Goal: Task Accomplishment & Management: Complete application form

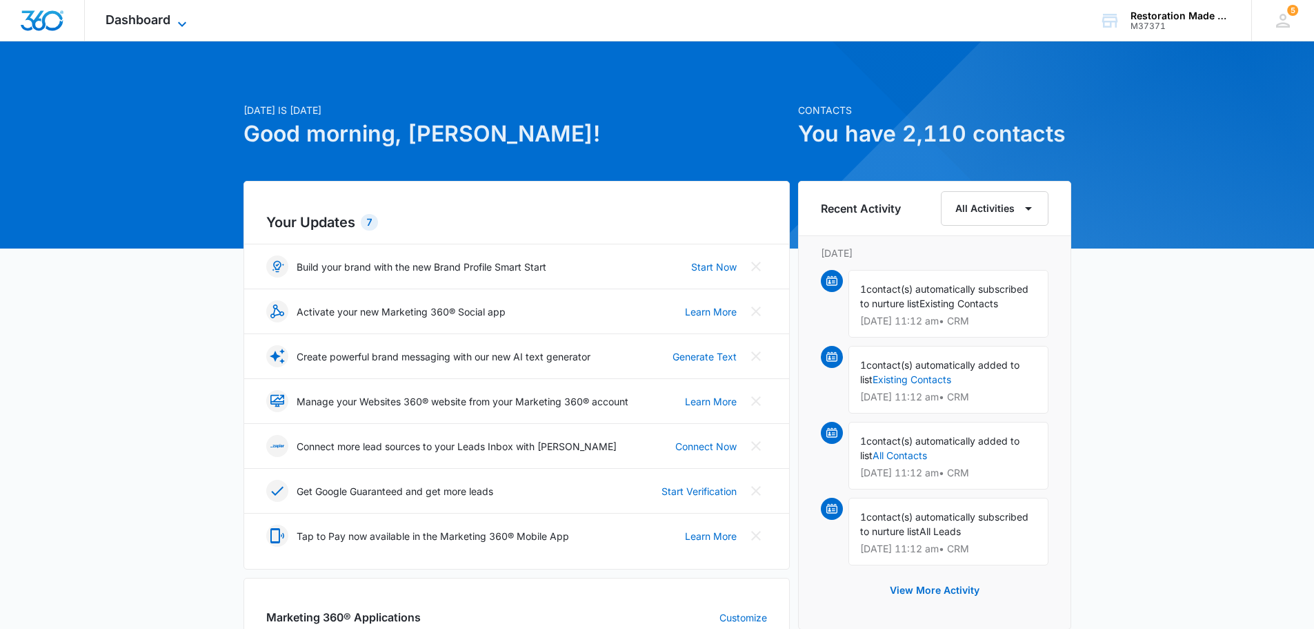
click at [162, 19] on span "Dashboard" at bounding box center [138, 19] width 65 height 14
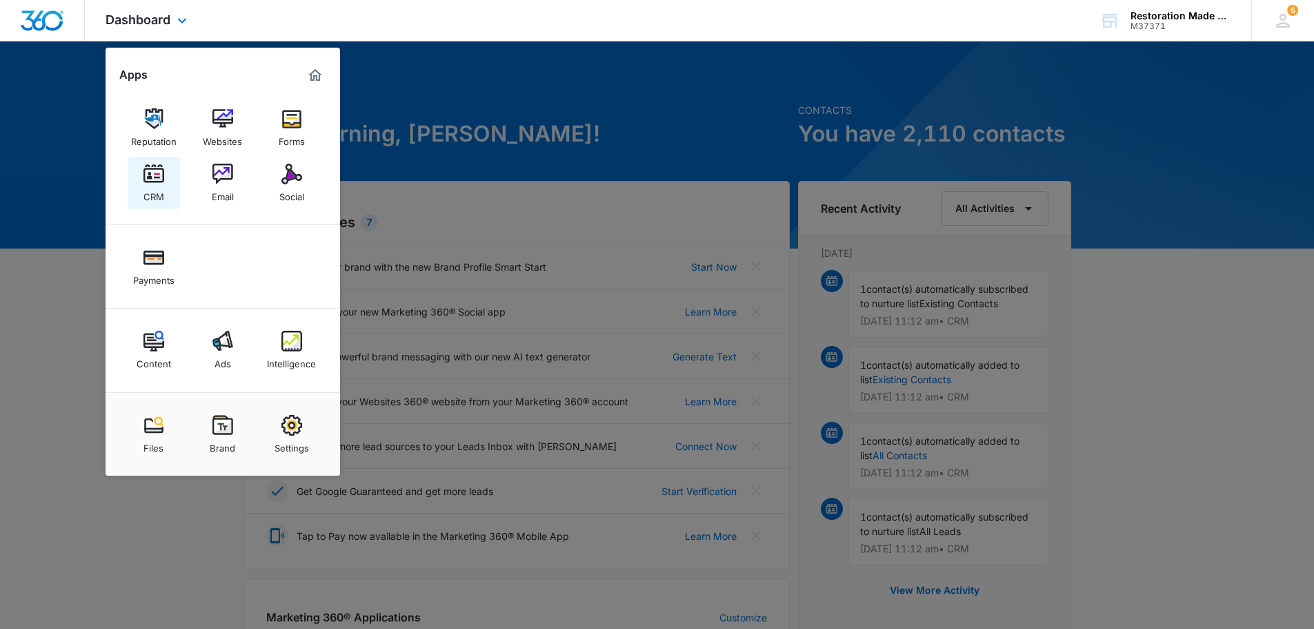
click at [157, 181] on img at bounding box center [154, 174] width 21 height 21
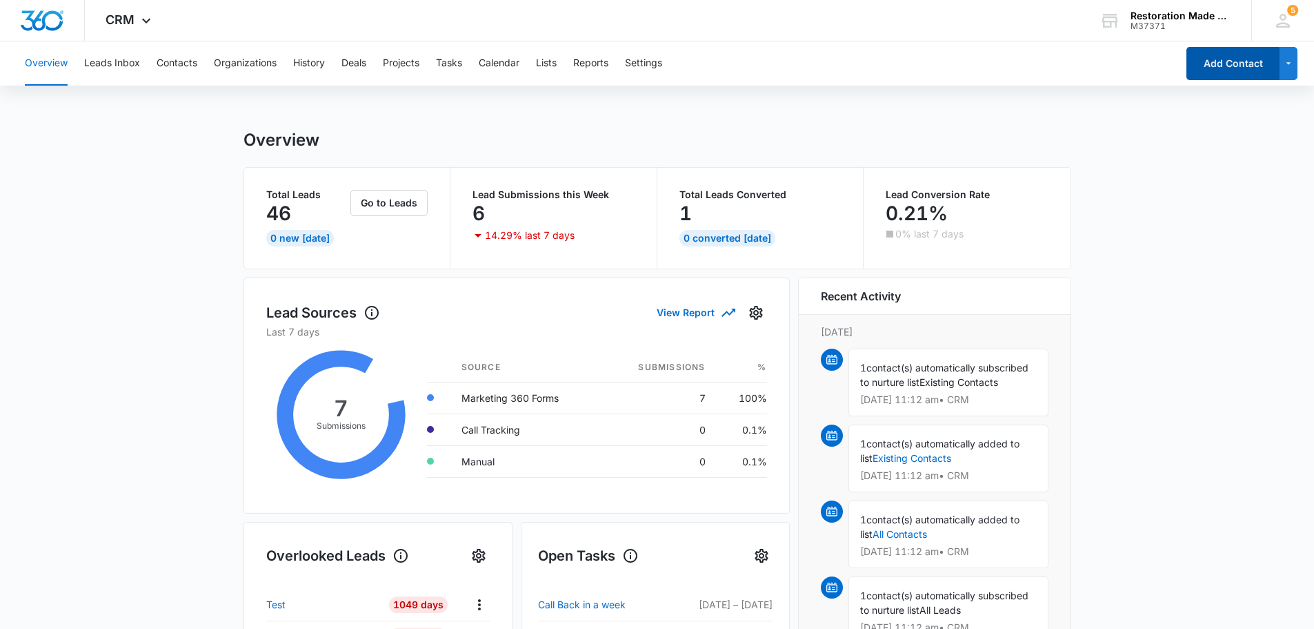
click at [1216, 72] on button "Add Contact" at bounding box center [1233, 63] width 93 height 33
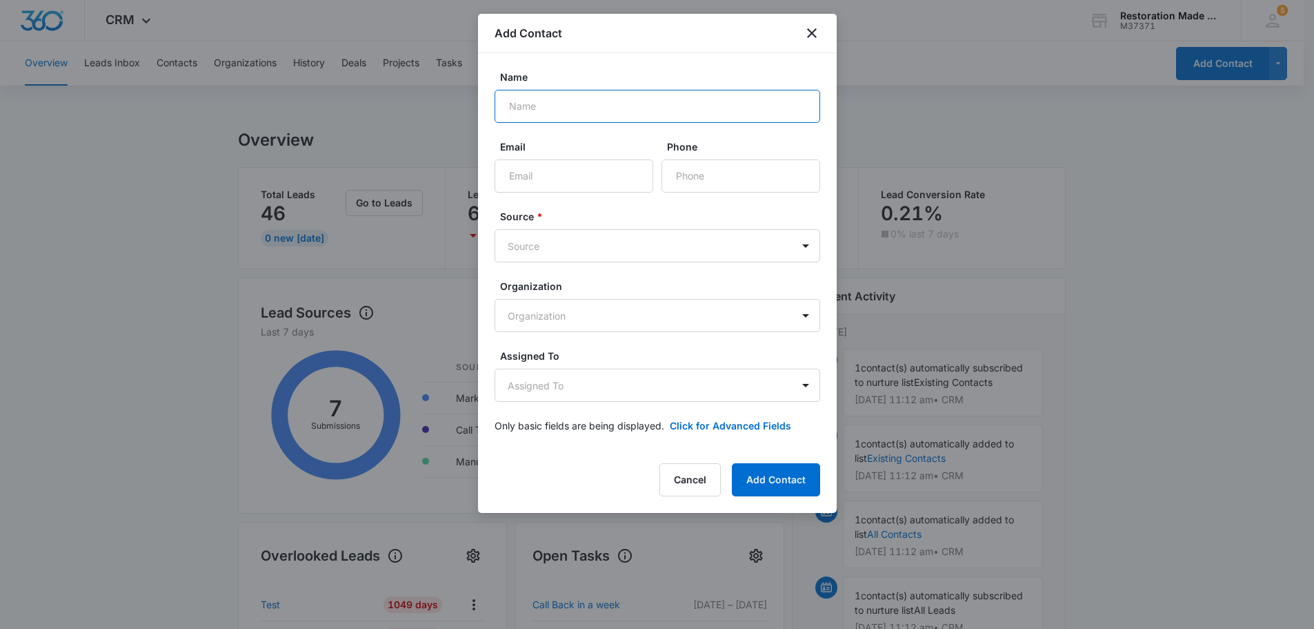
click at [651, 101] on input "Name" at bounding box center [658, 106] width 326 height 33
type input "[PERSON_NAME] - Light Speed Restoration of [PERSON_NAME]"
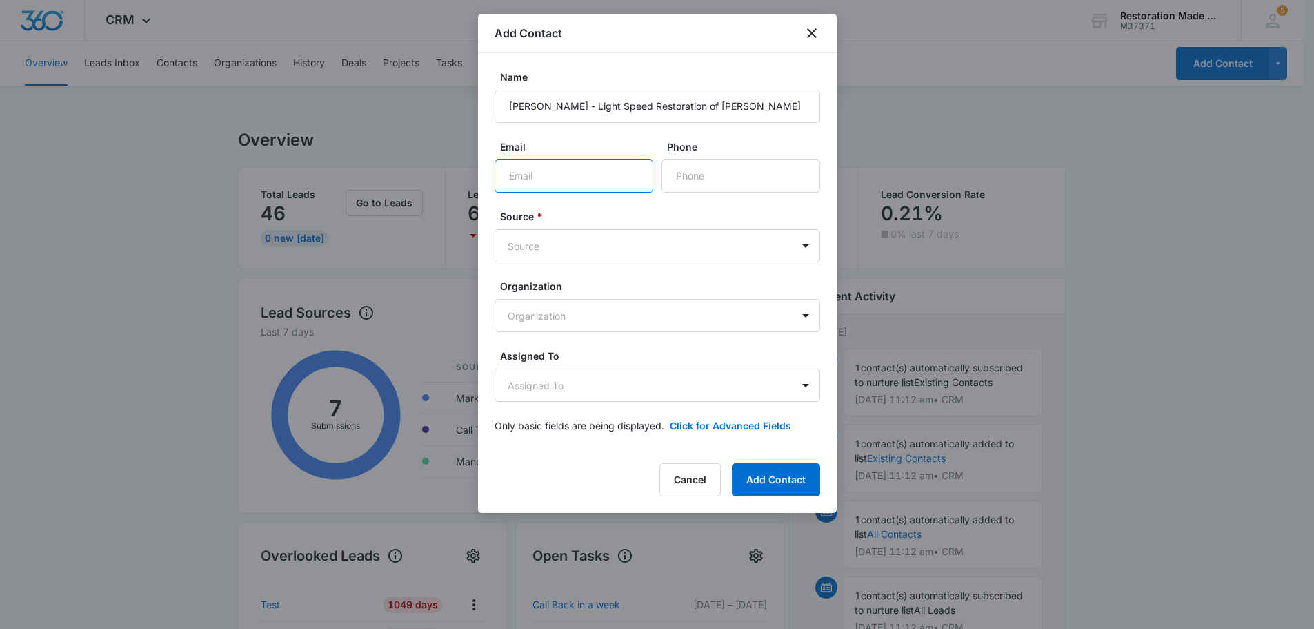
click at [604, 173] on input "Email" at bounding box center [574, 175] width 159 height 33
type input "[PERSON_NAME][EMAIL_ADDRESS][PERSON_NAME][DOMAIN_NAME]"
type input "[PHONE_NUMBER]"
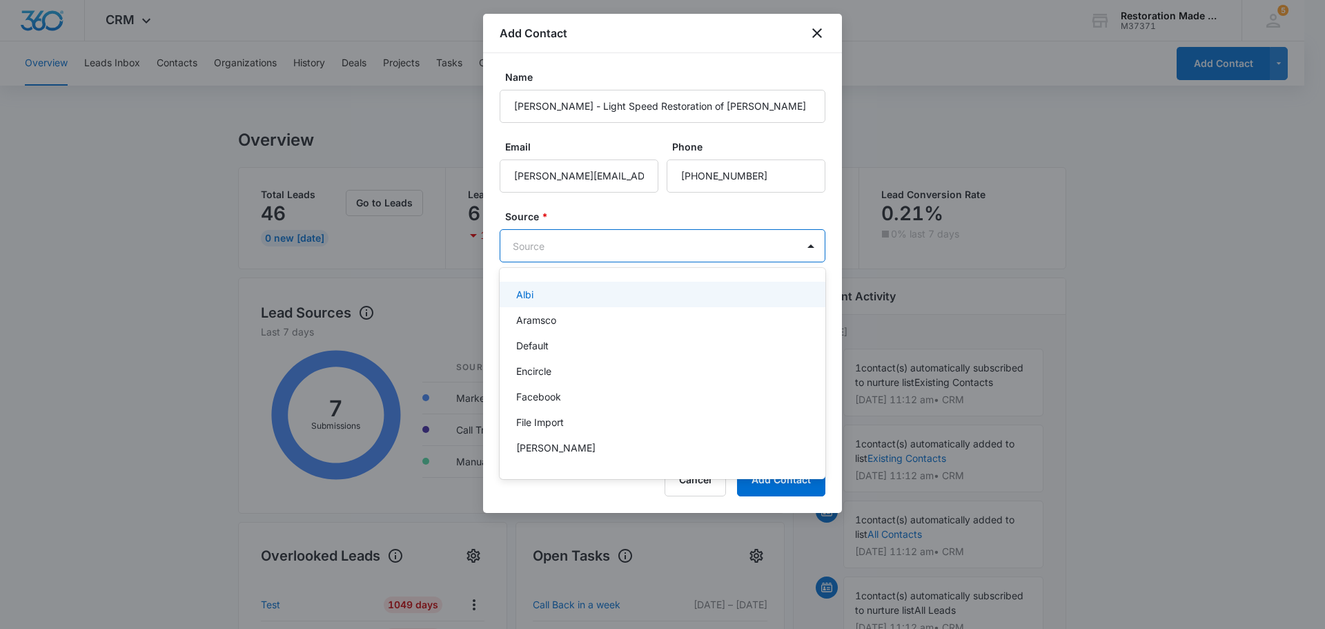
click at [792, 246] on body "CRM Apps Reputation Websites Forms CRM Email Social Payments Content Ads Intell…" at bounding box center [662, 314] width 1325 height 629
click at [581, 316] on div "Aramsco" at bounding box center [661, 320] width 290 height 14
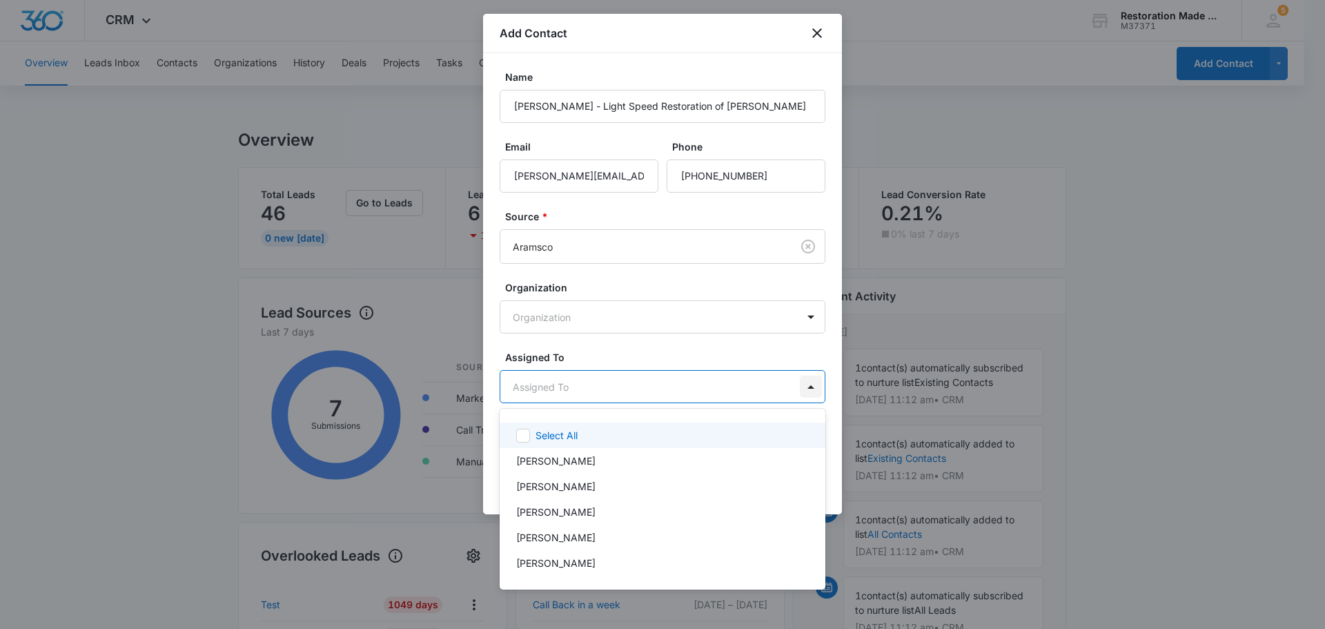
click at [807, 376] on body "CRM Apps Reputation Websites Forms CRM Email Social Payments Content Ads Intell…" at bounding box center [662, 314] width 1325 height 629
click at [588, 463] on div "[PERSON_NAME]" at bounding box center [661, 460] width 290 height 14
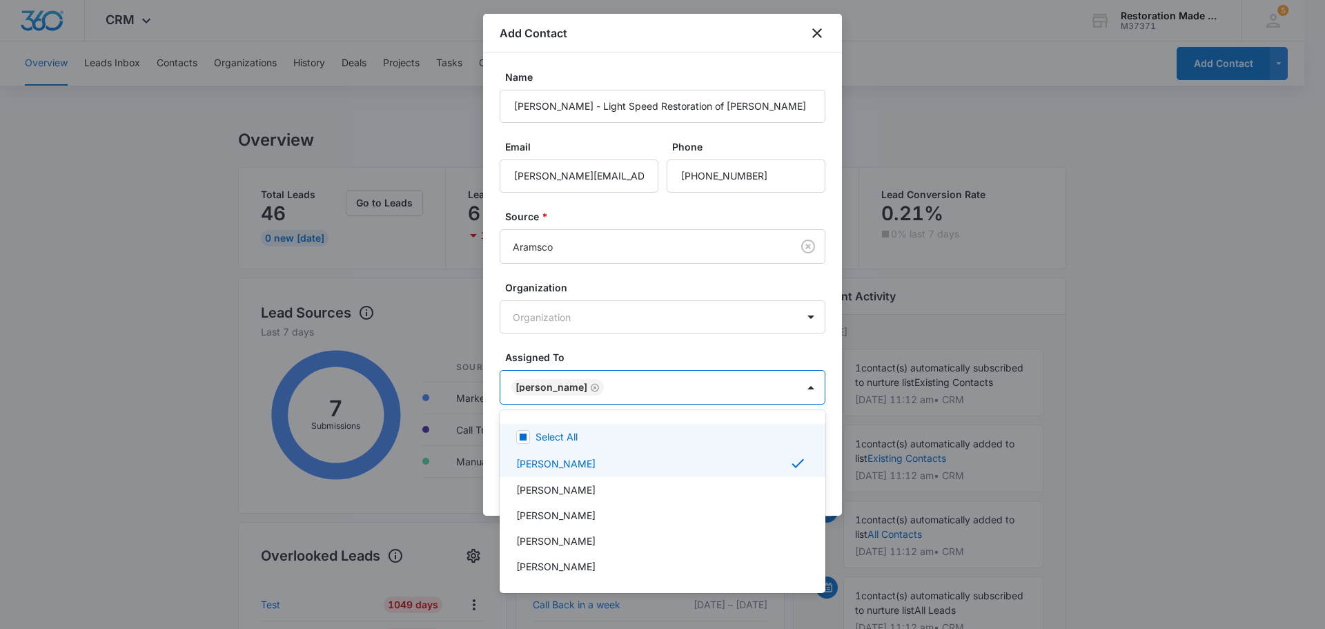
click at [640, 349] on div at bounding box center [662, 314] width 1325 height 629
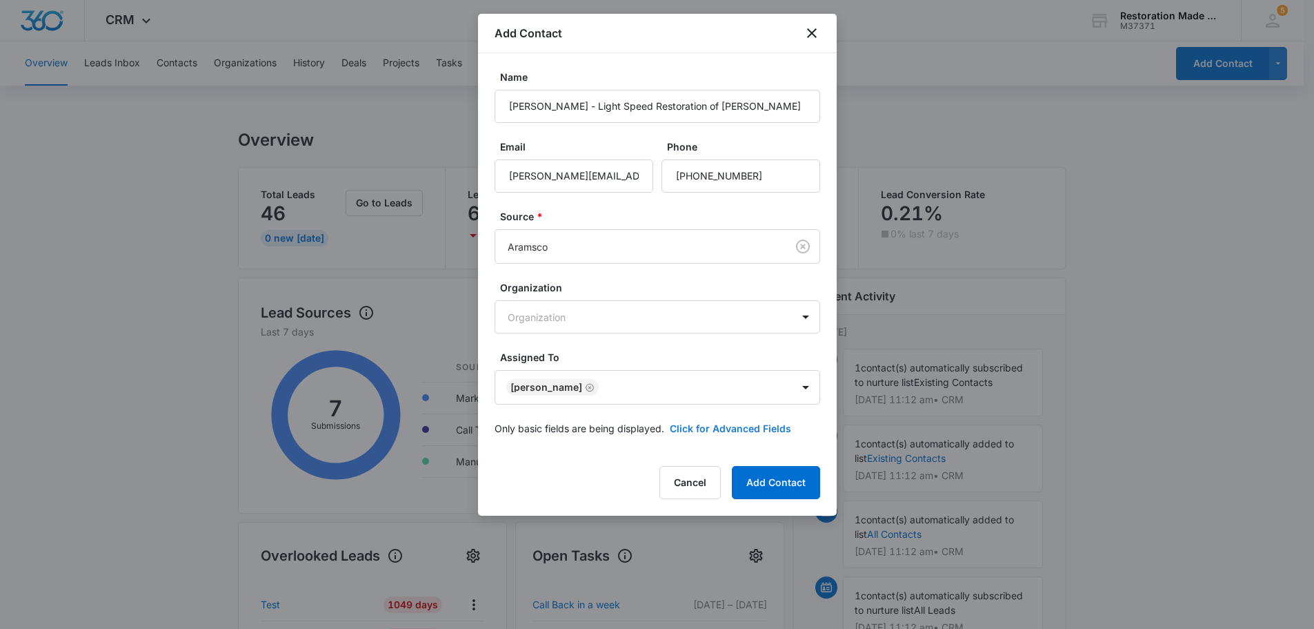
click at [749, 431] on button "Click for Advanced Fields" at bounding box center [730, 428] width 121 height 14
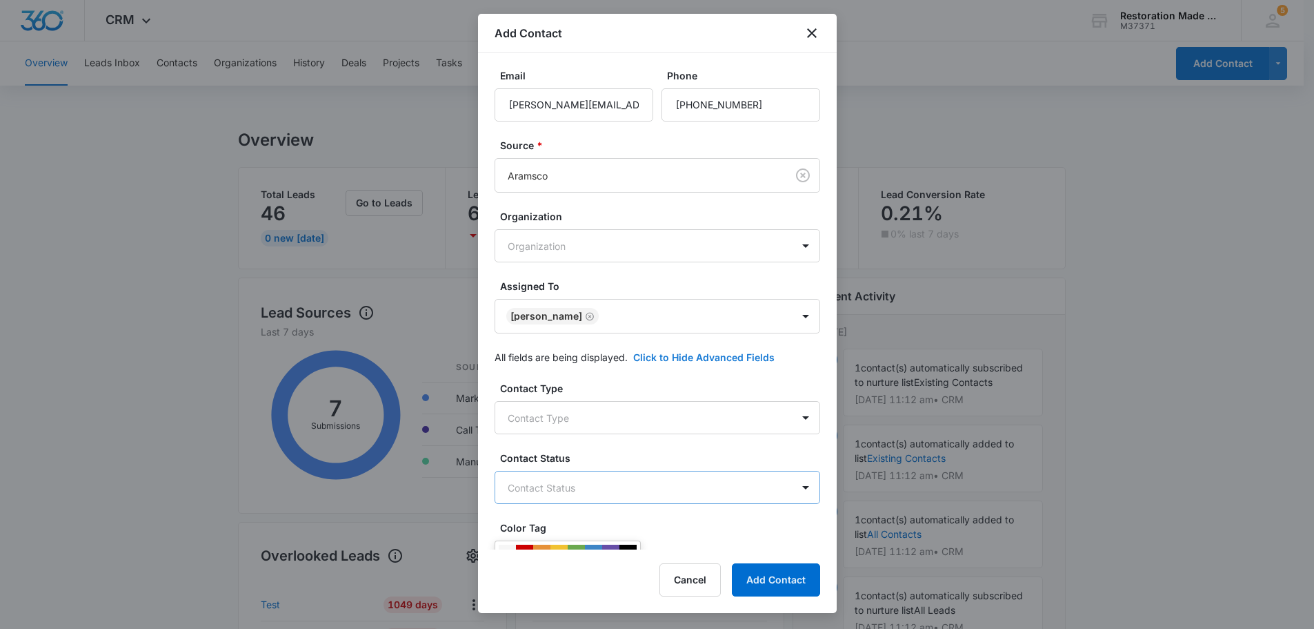
scroll to position [138, 0]
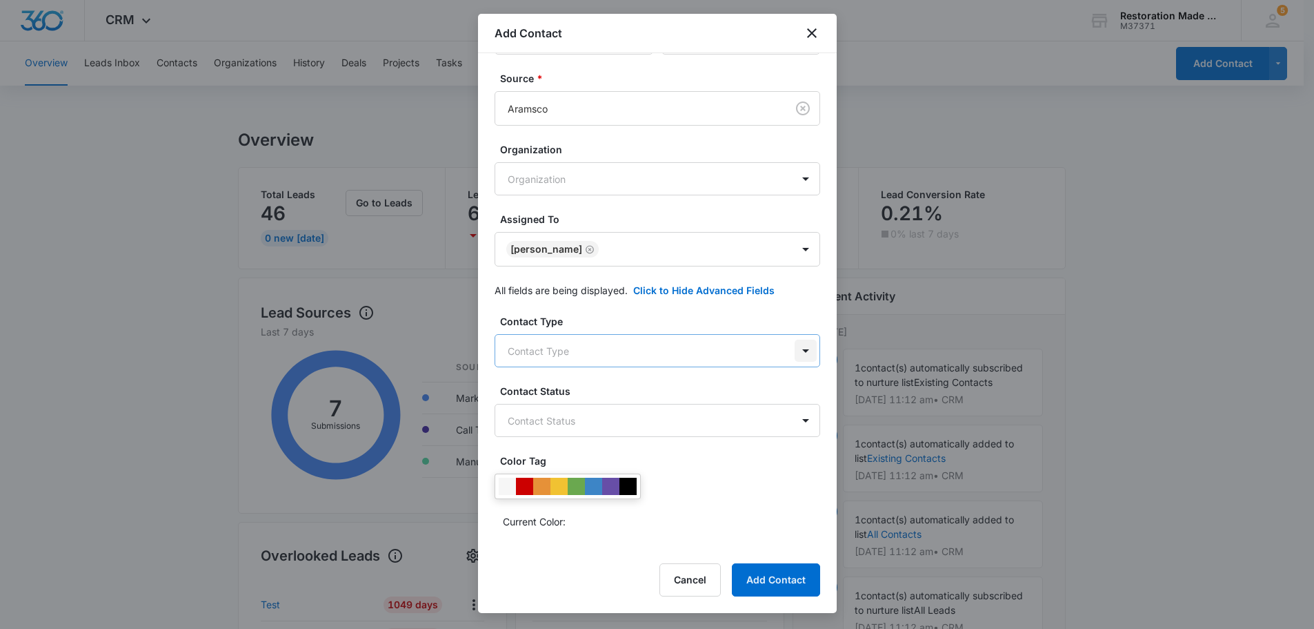
click at [798, 346] on body "CRM Apps Reputation Websites Forms CRM Email Social Payments Content Ads Intell…" at bounding box center [657, 596] width 1314 height 1192
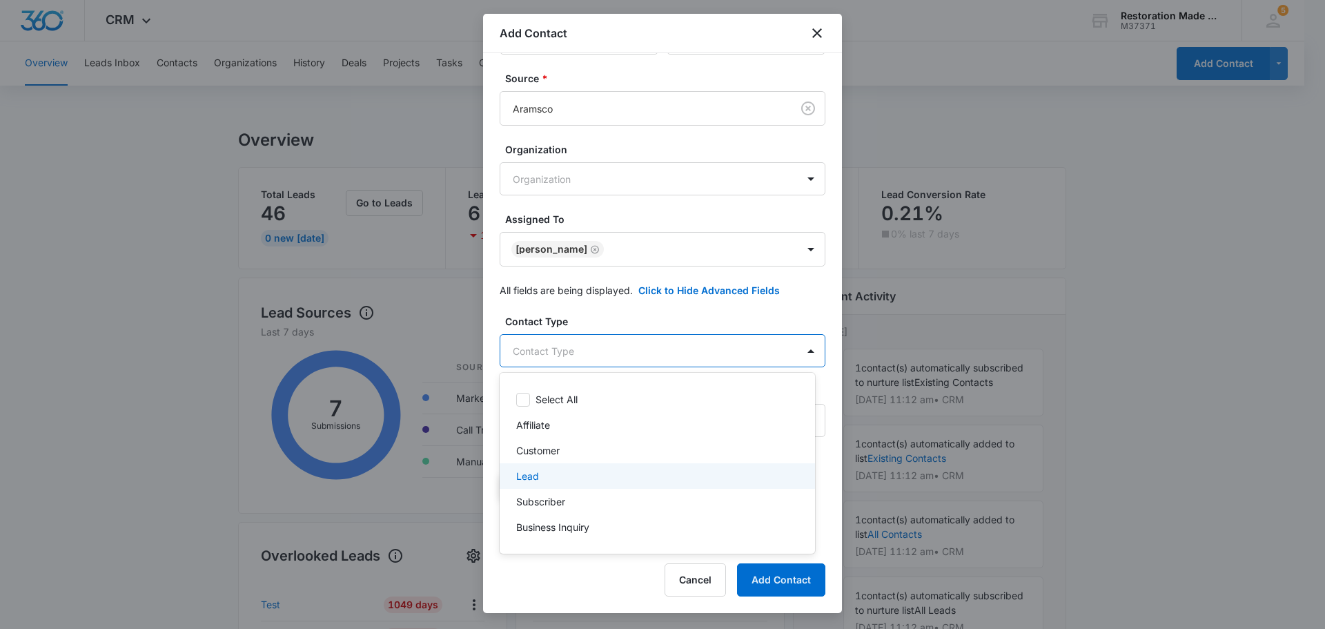
click at [604, 469] on div "Lead" at bounding box center [655, 475] width 279 height 14
click at [651, 314] on div at bounding box center [662, 314] width 1325 height 629
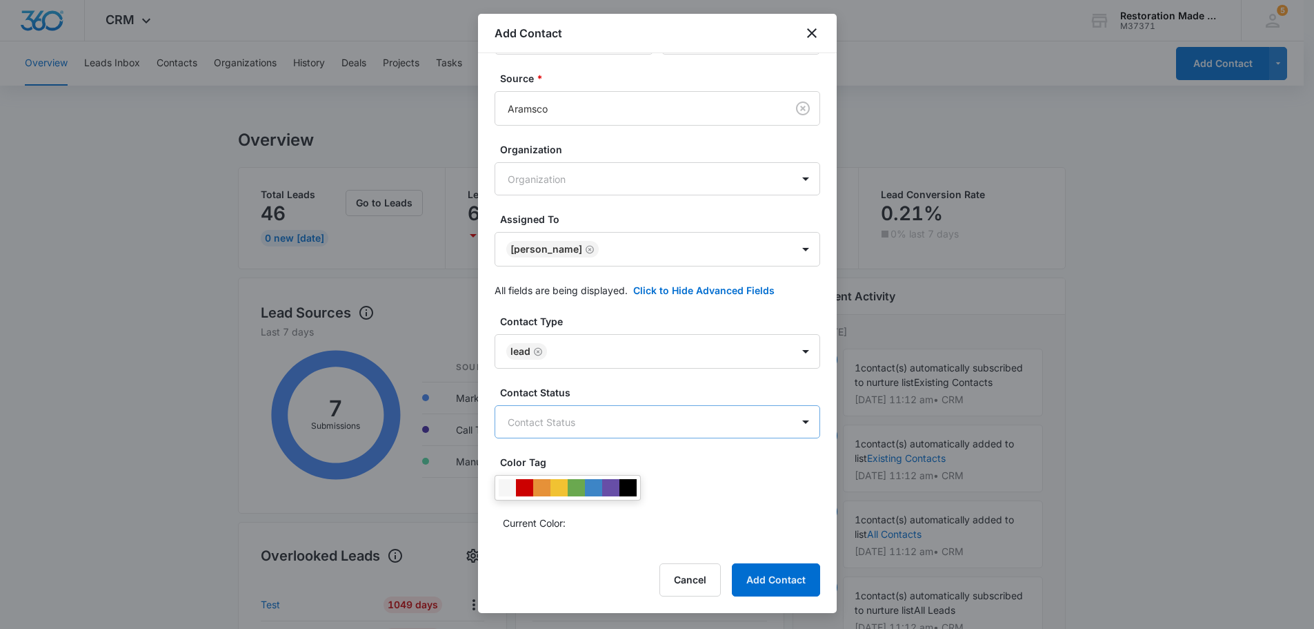
click at [665, 424] on body "CRM Apps Reputation Websites Forms CRM Email Social Payments Content Ads Intell…" at bounding box center [657, 596] width 1314 height 1192
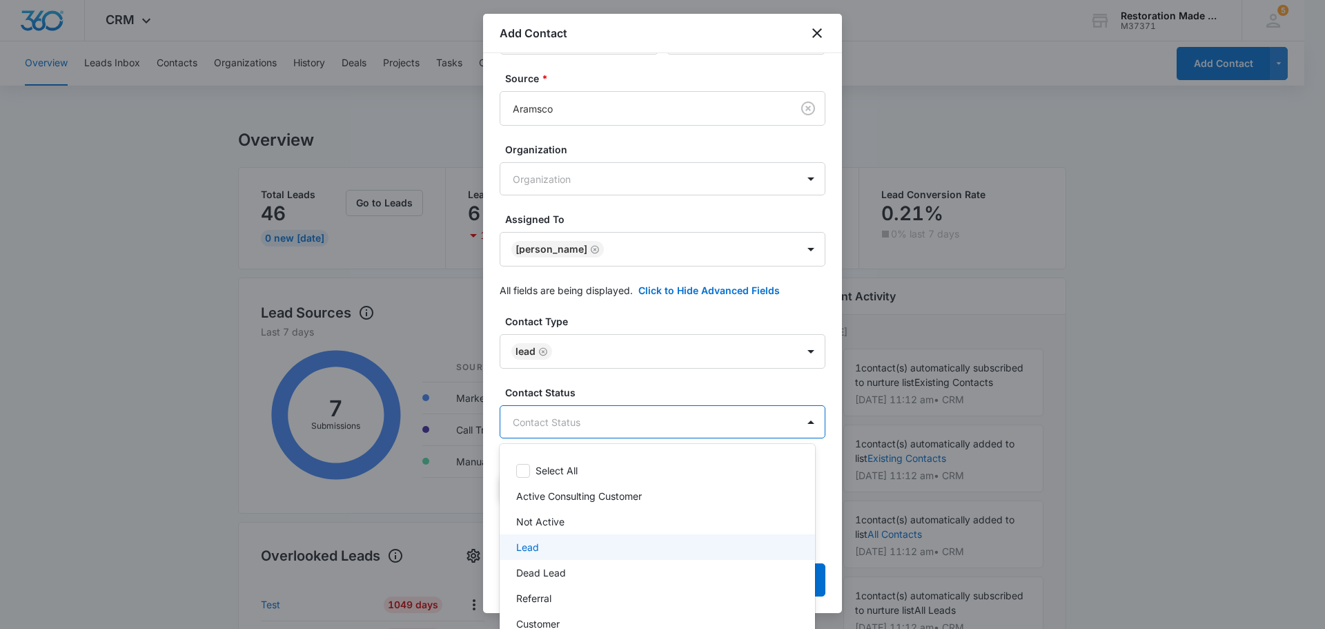
click at [538, 544] on p "Lead" at bounding box center [527, 547] width 23 height 14
click at [636, 388] on div at bounding box center [662, 314] width 1325 height 629
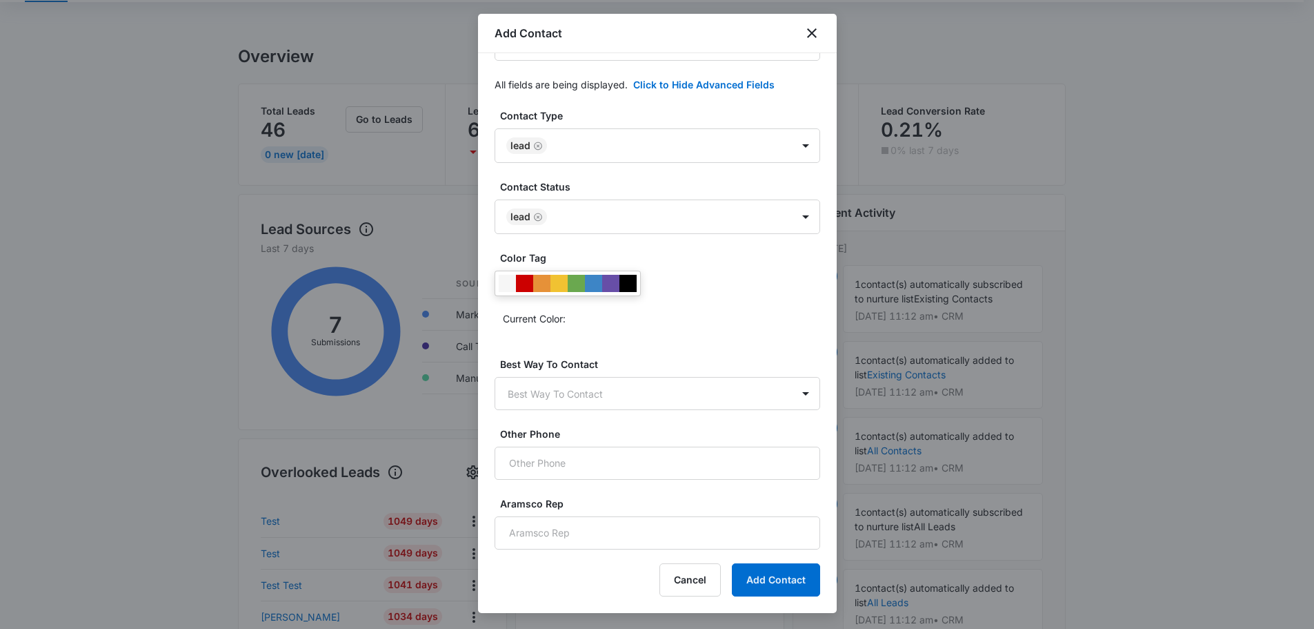
scroll to position [207, 0]
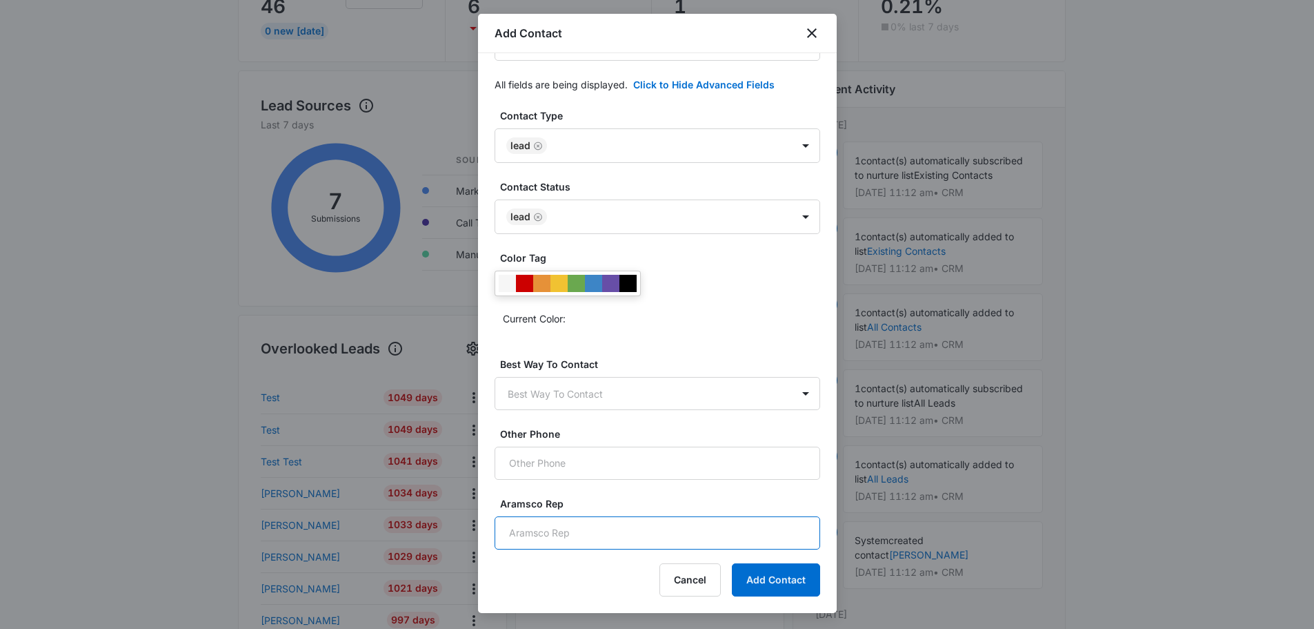
click at [597, 537] on input "Aramsco Rep" at bounding box center [658, 532] width 326 height 33
type input "[PERSON_NAME] at [GEOGRAPHIC_DATA]"
click at [784, 592] on button "Add Contact" at bounding box center [776, 579] width 88 height 33
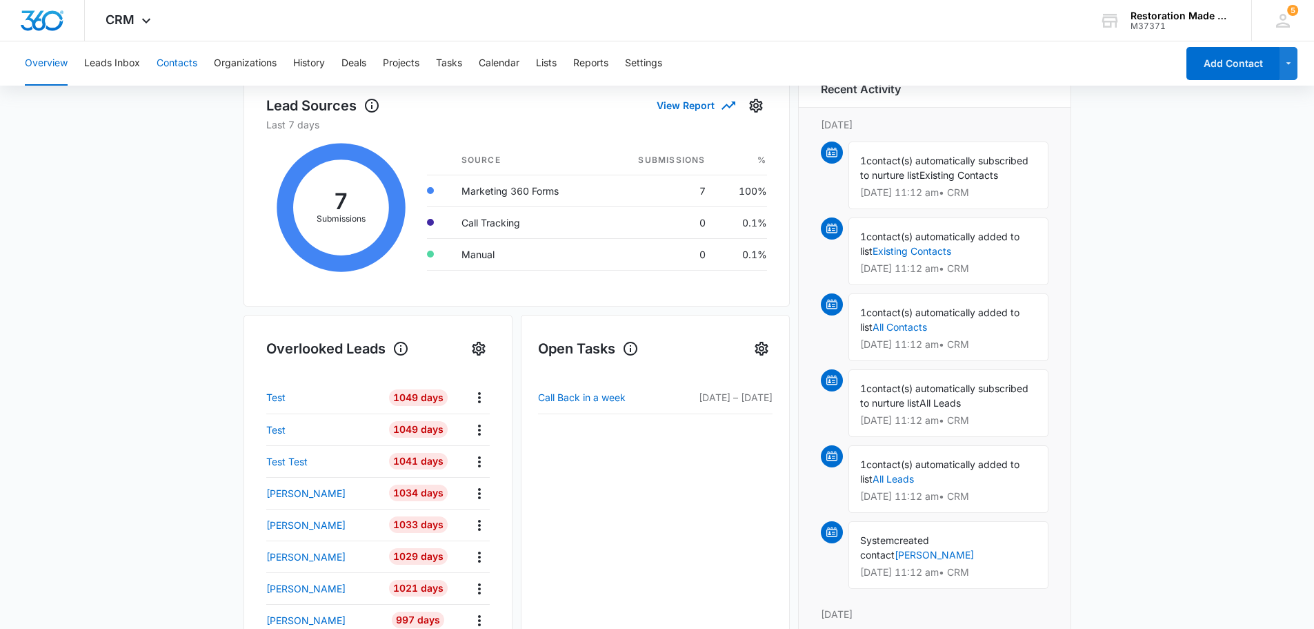
click at [188, 66] on button "Contacts" at bounding box center [177, 63] width 41 height 44
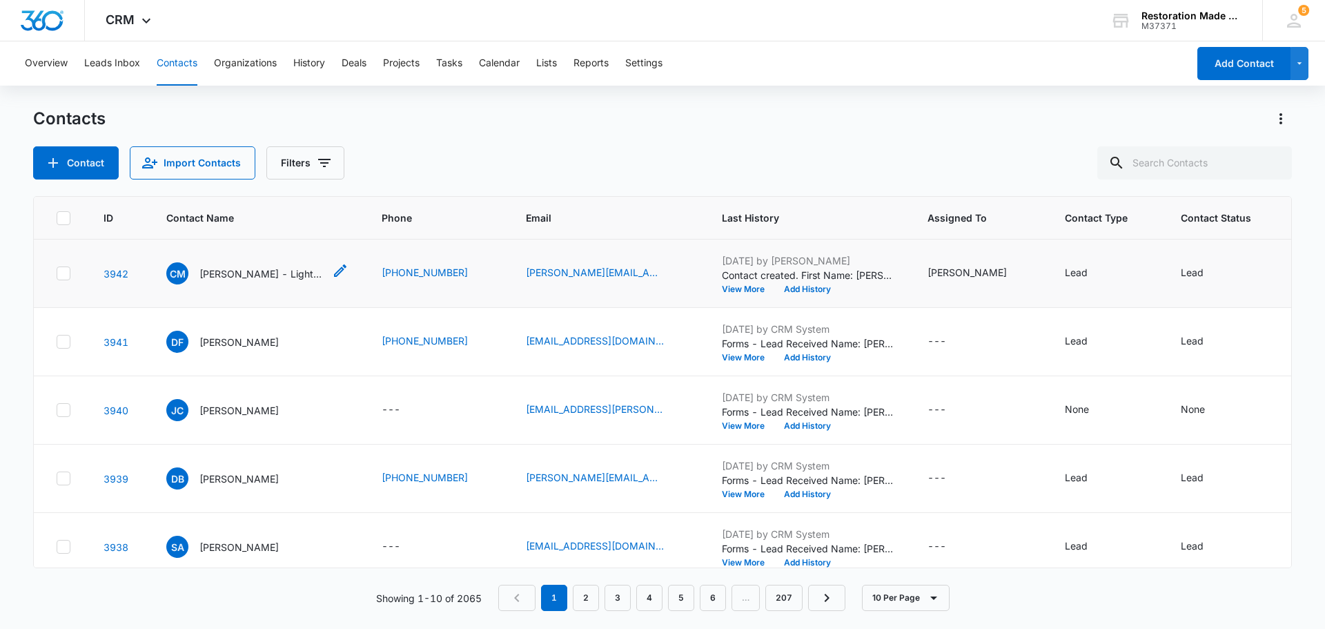
click at [253, 276] on p "[PERSON_NAME] - Light Speed Restoration of [PERSON_NAME]" at bounding box center [261, 273] width 124 height 14
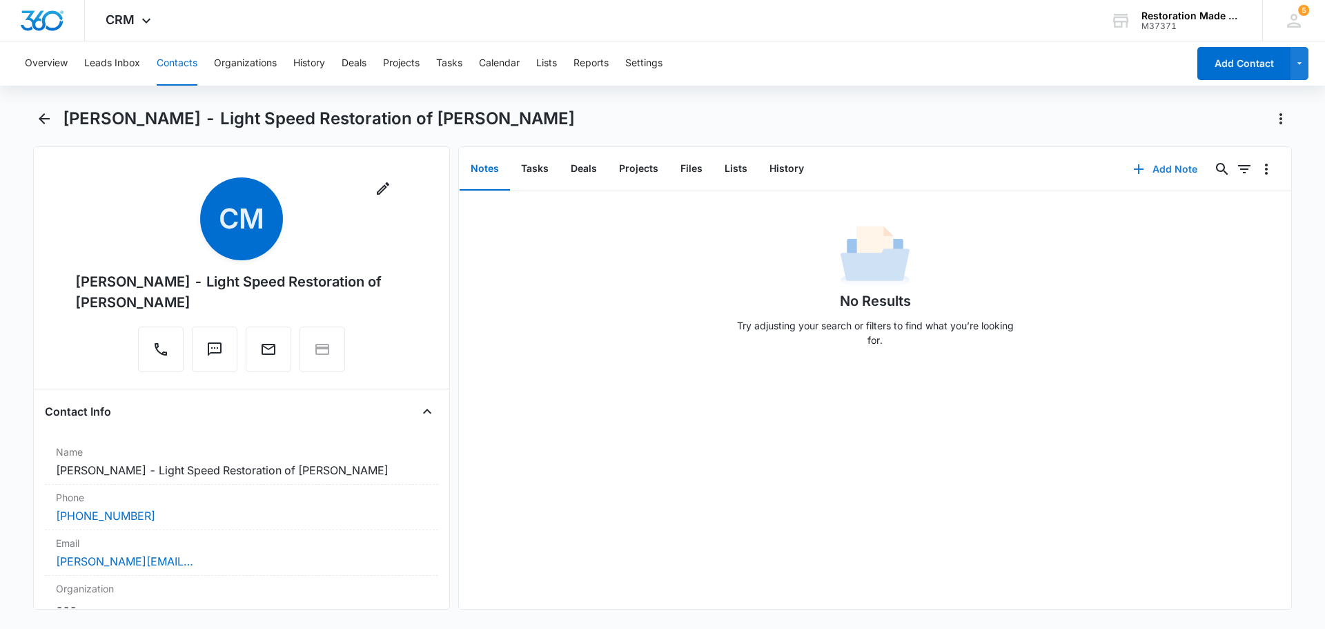
click at [1153, 166] on button "Add Note" at bounding box center [1165, 168] width 92 height 33
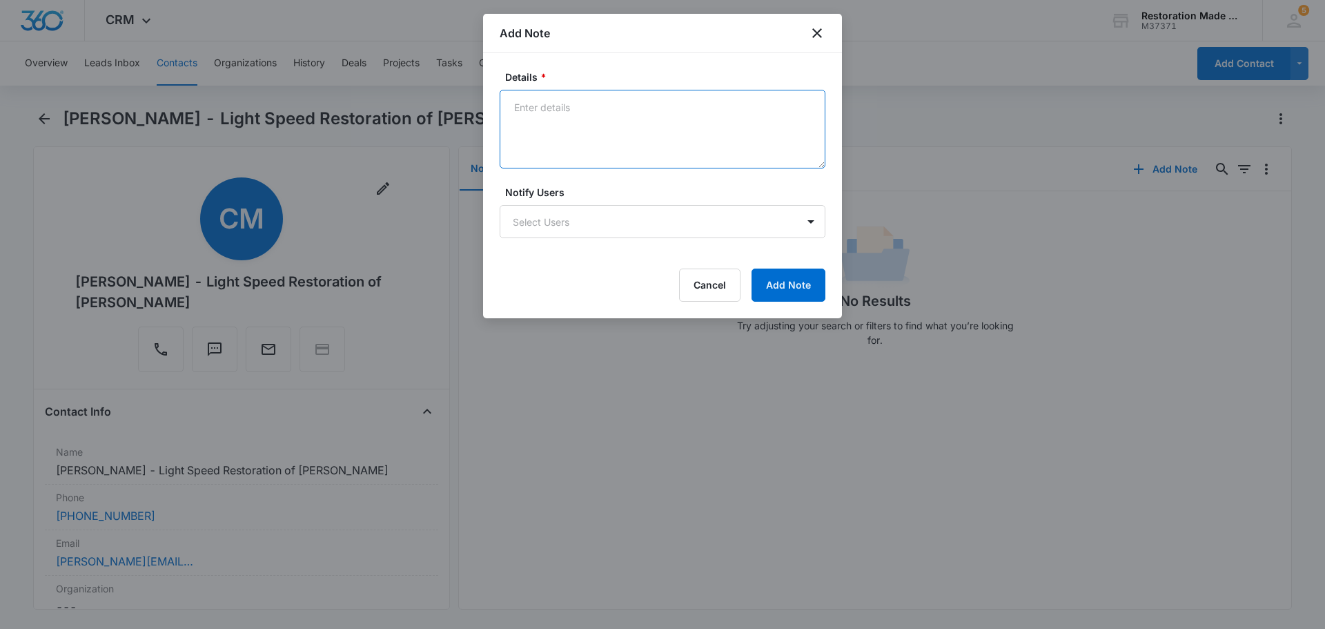
click at [673, 97] on textarea "Details *" at bounding box center [663, 129] width 326 height 79
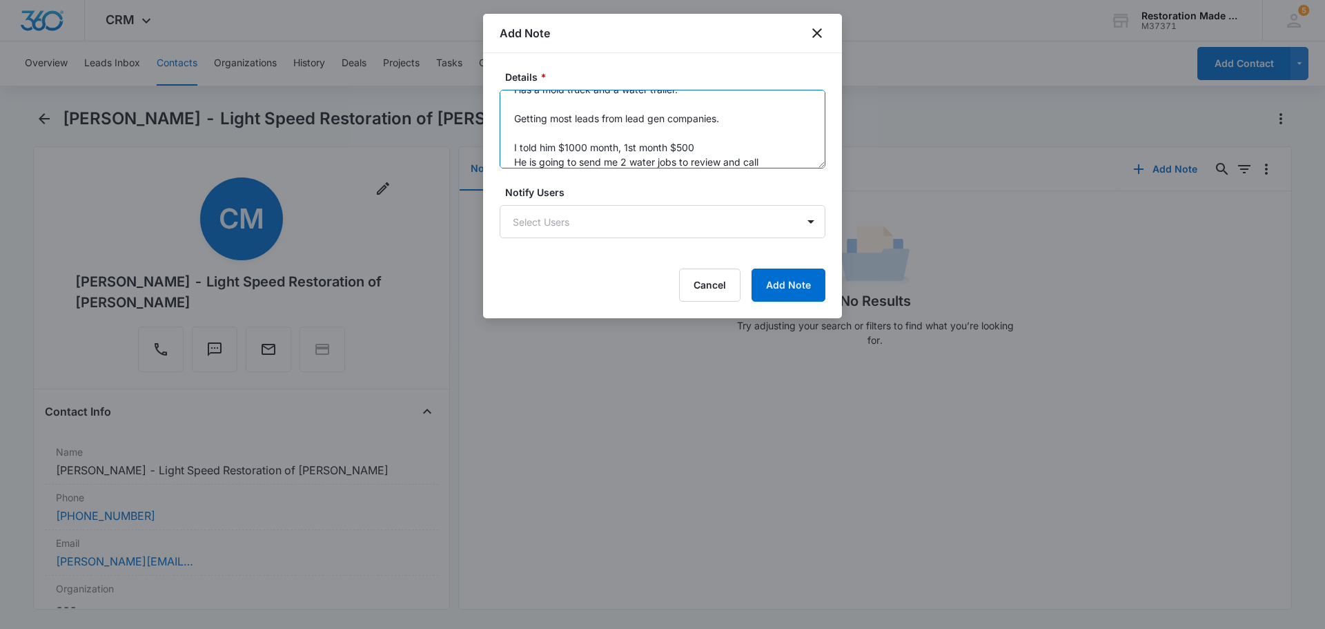
scroll to position [76, 0]
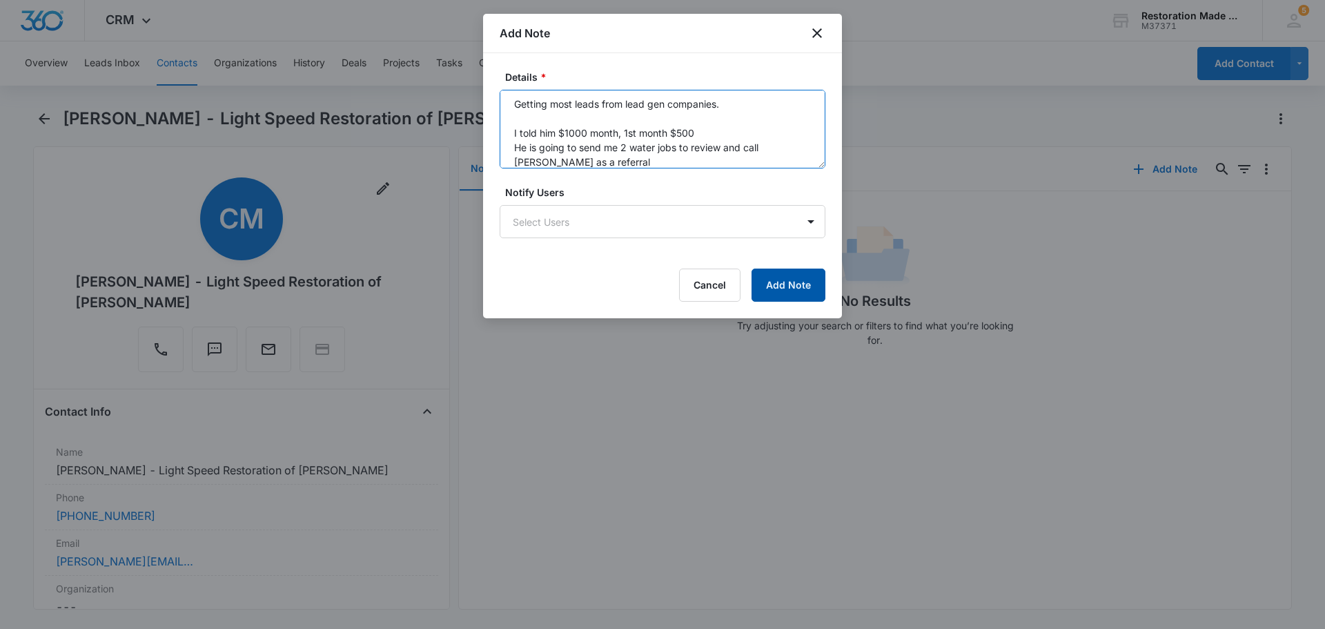
type textarea "Referral from [PERSON_NAME] at [GEOGRAPHIC_DATA]. Doing $30,000 - $80,000 mostl…"
click at [801, 276] on button "Add Note" at bounding box center [788, 284] width 74 height 33
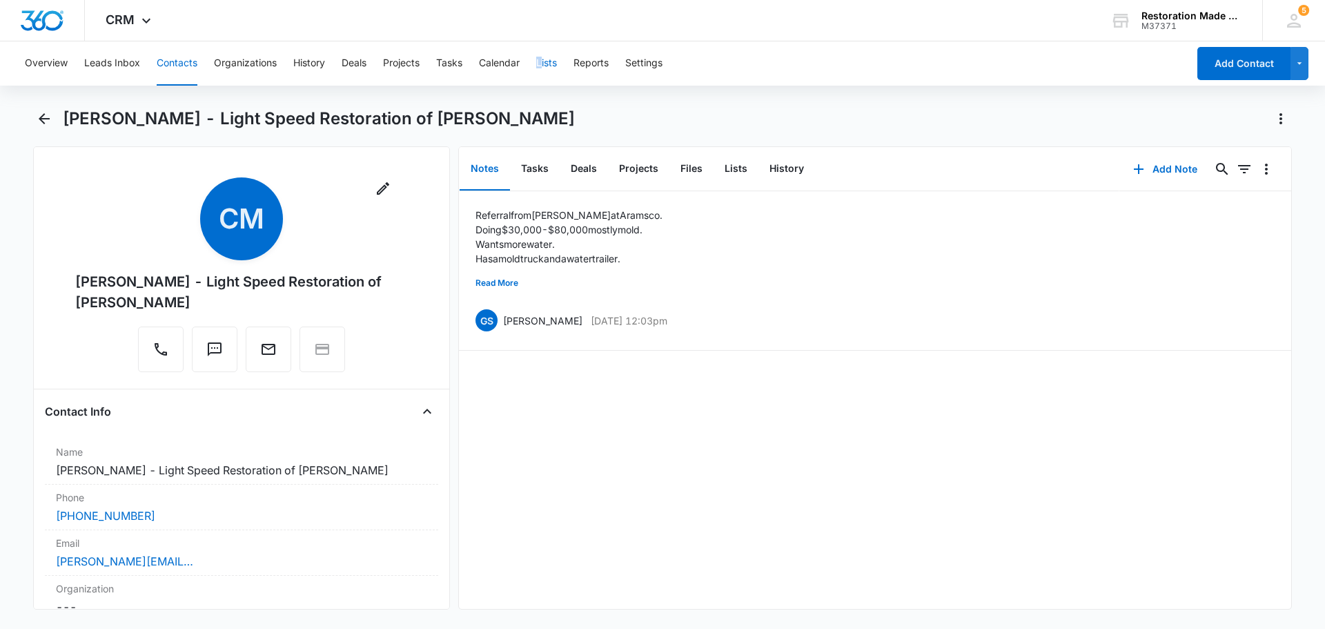
click at [552, 68] on div "Overview Leads Inbox Contacts Organizations History Deals Projects Tasks Calend…" at bounding box center [602, 63] width 1171 height 44
click at [50, 115] on icon "Back" at bounding box center [44, 118] width 17 height 17
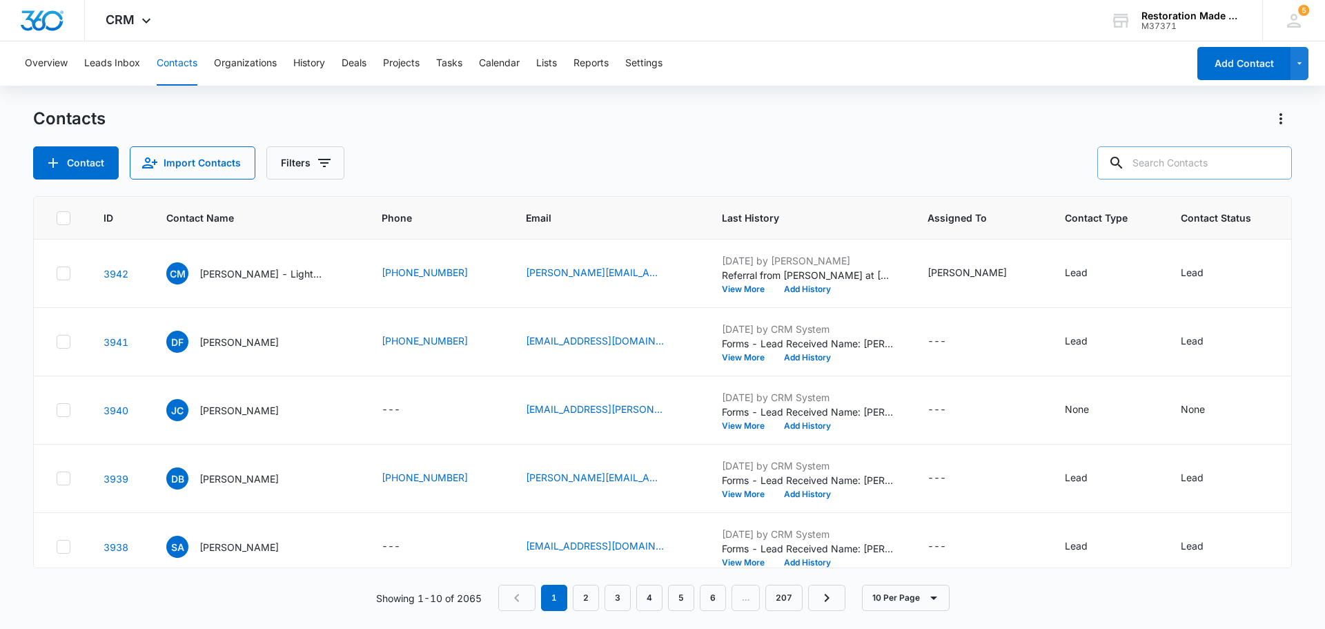
click at [1209, 158] on input "text" at bounding box center [1194, 162] width 195 height 33
type input "jan"
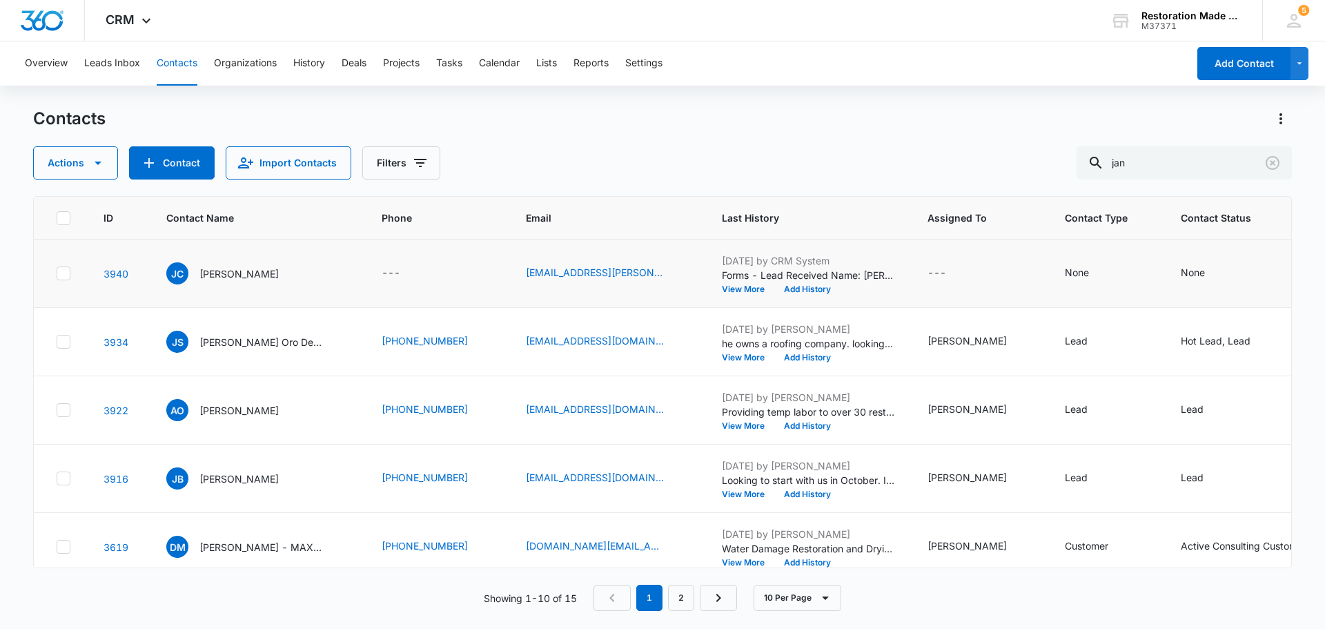
click at [60, 275] on icon at bounding box center [63, 273] width 12 height 12
click at [57, 274] on input "checkbox" at bounding box center [56, 273] width 1 height 1
click at [70, 268] on div at bounding box center [64, 273] width 14 height 14
click at [57, 273] on input "checkbox" at bounding box center [56, 273] width 1 height 1
click at [747, 156] on div "Actions Contact Import Contacts Filters jan" at bounding box center [662, 162] width 1258 height 33
